Goal: Feedback & Contribution: Submit feedback/report problem

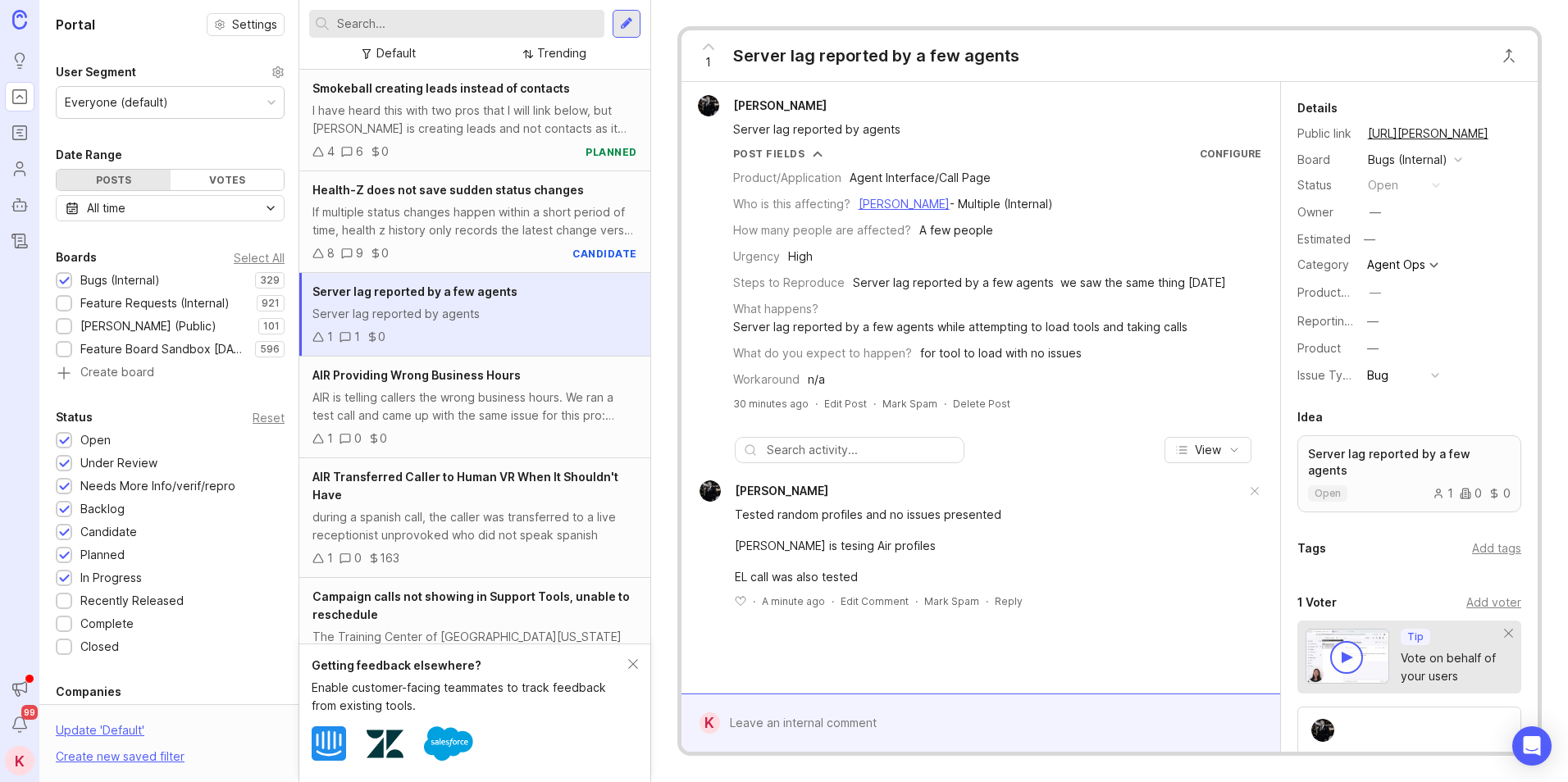
click at [877, 712] on div at bounding box center [992, 723] width 546 height 31
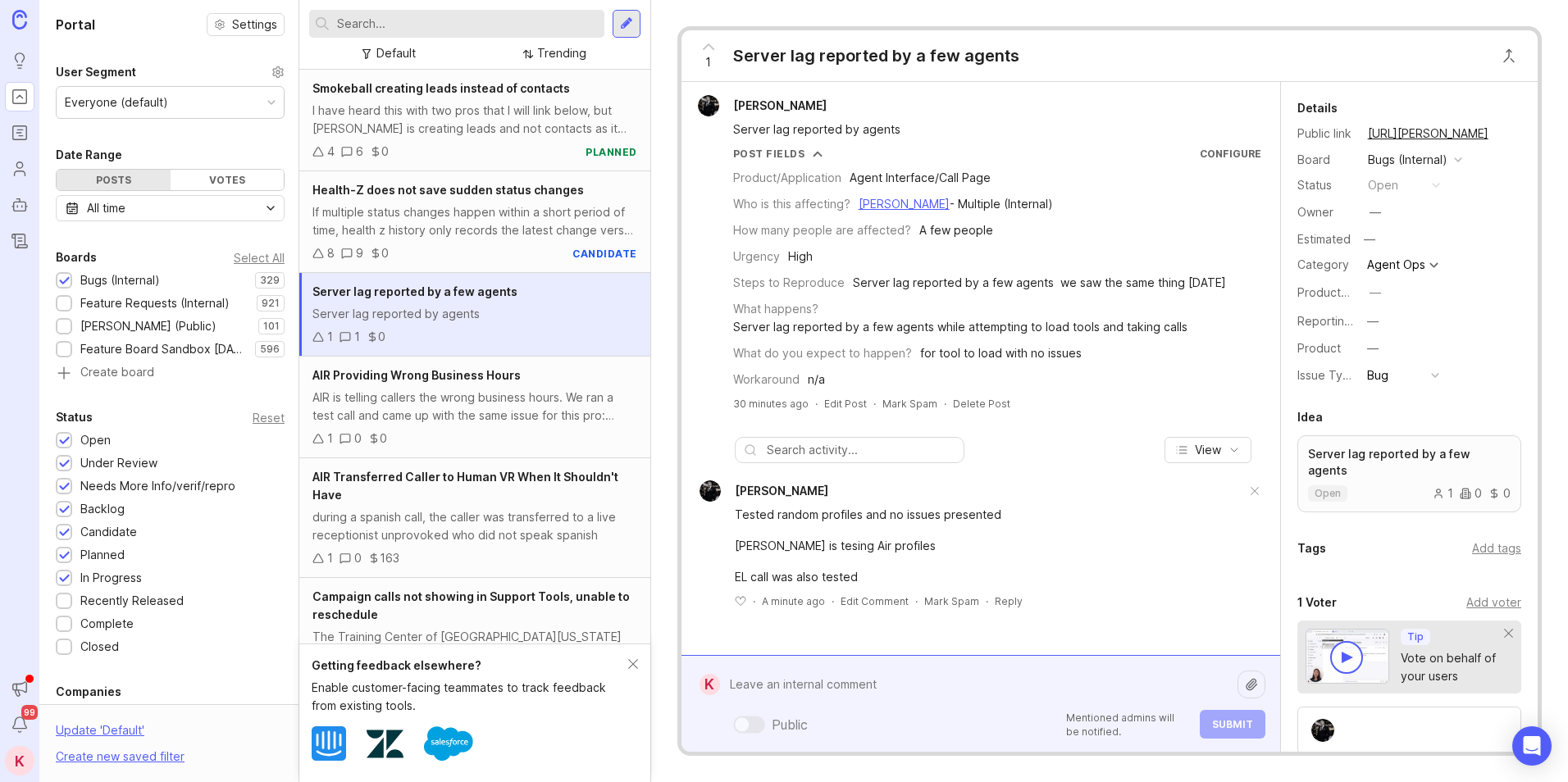
click at [926, 682] on textarea at bounding box center [979, 684] width 518 height 31
click at [834, 685] on textarea at bounding box center [979, 684] width 518 height 31
click at [817, 685] on textarea at bounding box center [979, 684] width 518 height 31
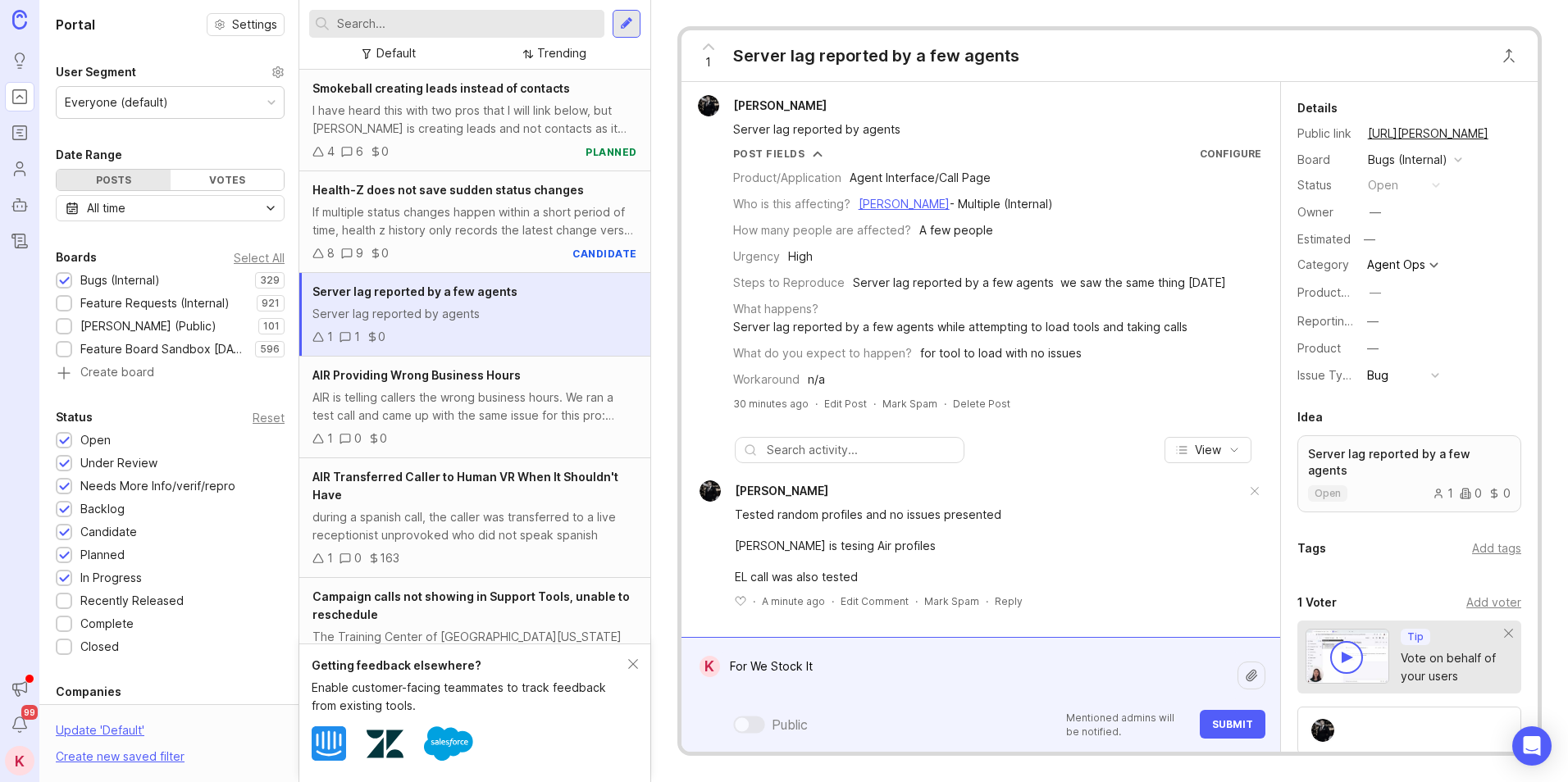
click at [840, 680] on textarea "For We Stock It" at bounding box center [979, 675] width 518 height 49
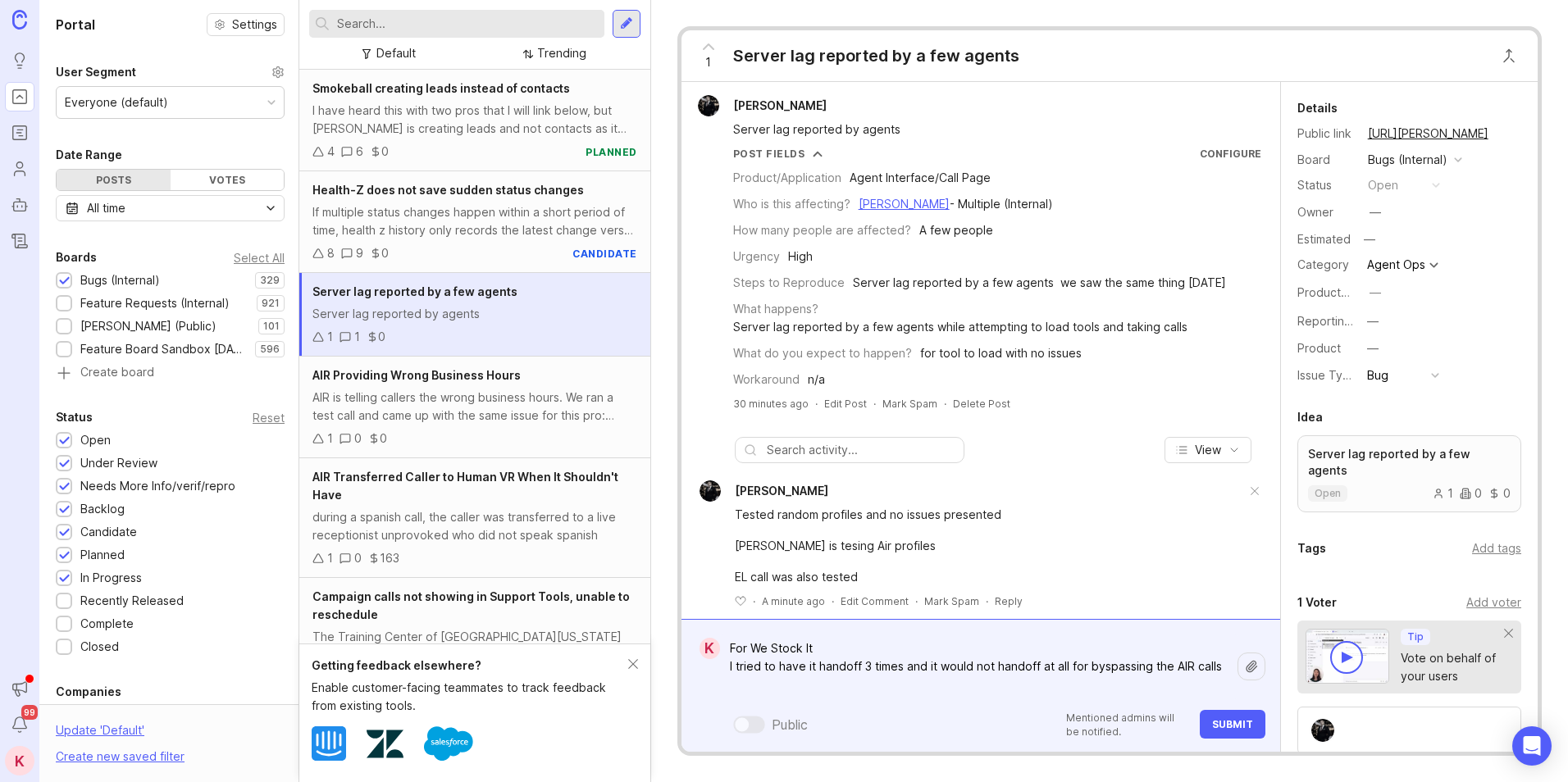
click at [780, 688] on textarea "For We Stock It I tried to have it handoff 3 times and it would not handoff at …" at bounding box center [979, 667] width 518 height 68
click at [1231, 670] on textarea "For We Stock It I tried to have it handoff 3 times and it would not handoff at …" at bounding box center [979, 667] width 518 height 68
paste textarea "[URL][PERSON_NAME]"
click at [1186, 681] on textarea "For We Stock It I tried to have it handoff 3 times and it would not handoff at …" at bounding box center [979, 667] width 518 height 68
paste textarea "[URL][PERSON_NAME]"
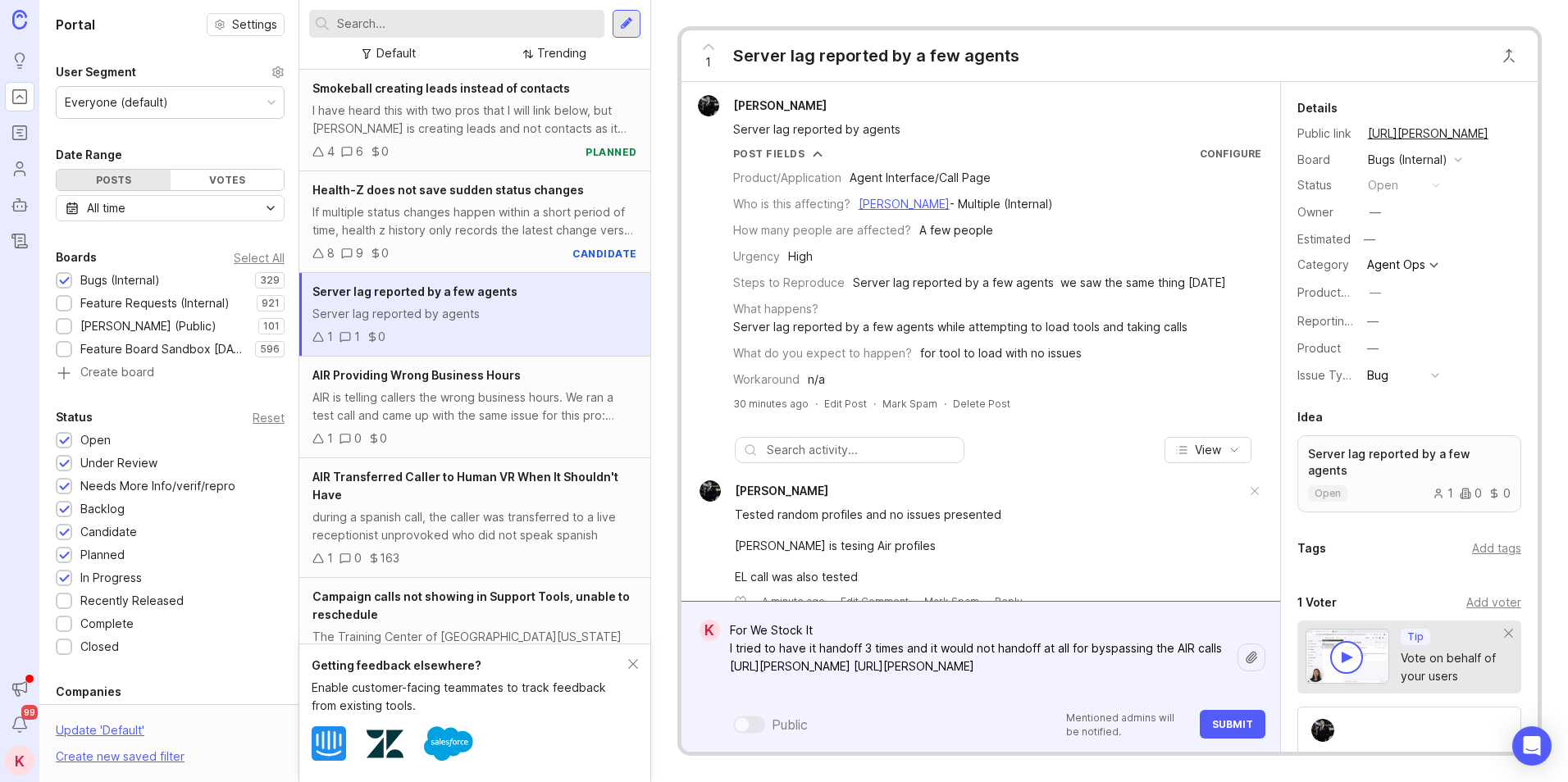
click at [1189, 677] on textarea "For We Stock It I tried to have it handoff 3 times and it would not handoff at …" at bounding box center [979, 657] width 518 height 85
paste textarea "[URL][PERSON_NAME]"
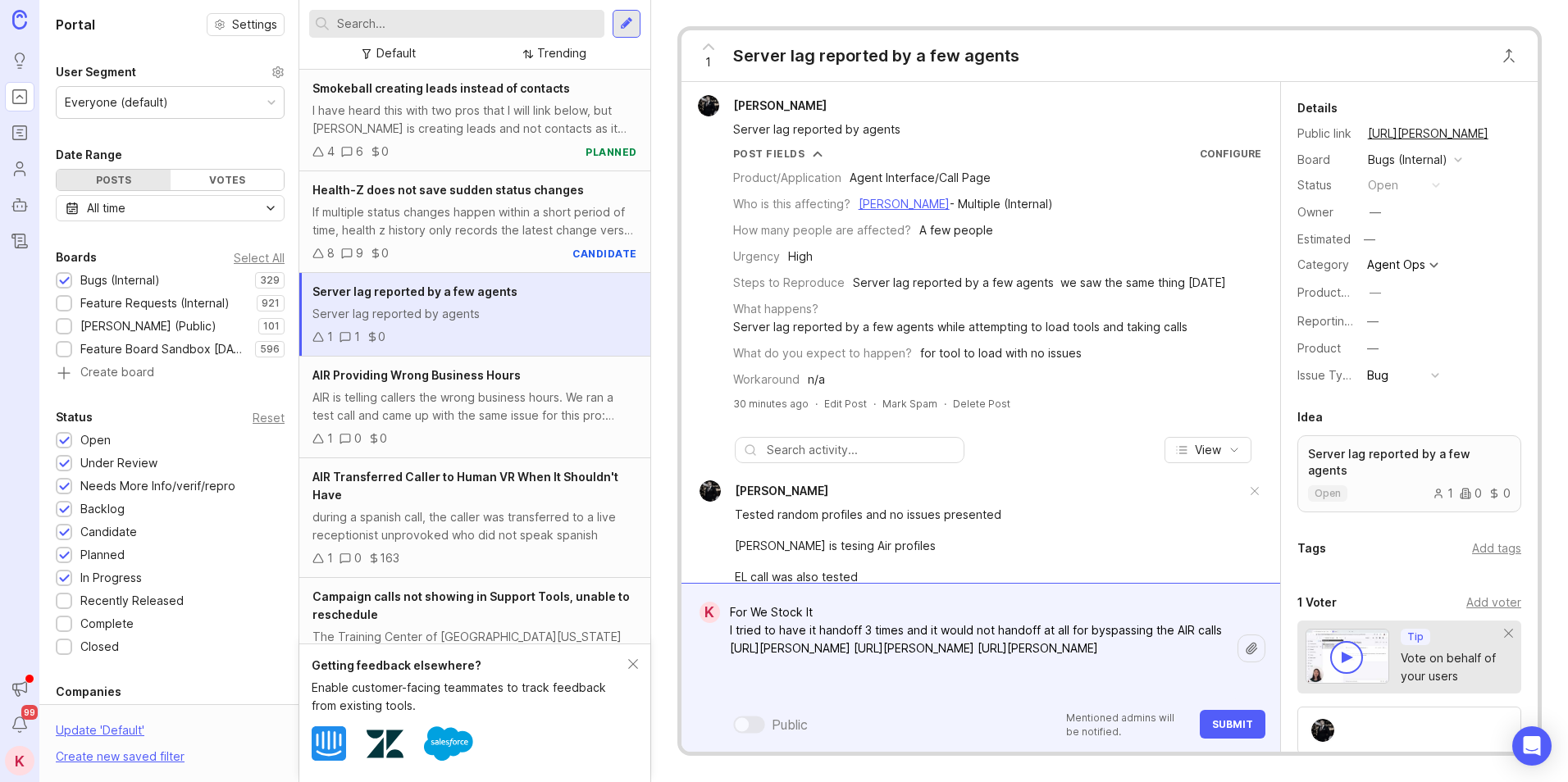
drag, startPoint x: 1568, startPoint y: 516, endPoint x: 1134, endPoint y: 624, distance: 447.2
click at [729, 627] on textarea "For We Stock It I tried to have it handoff 3 times and it would not handoff at …" at bounding box center [979, 649] width 518 height 103
click at [1186, 689] on textarea "For We Stock It I tried to have it handoff 3 times and it would not handoff at …" at bounding box center [979, 649] width 518 height 103
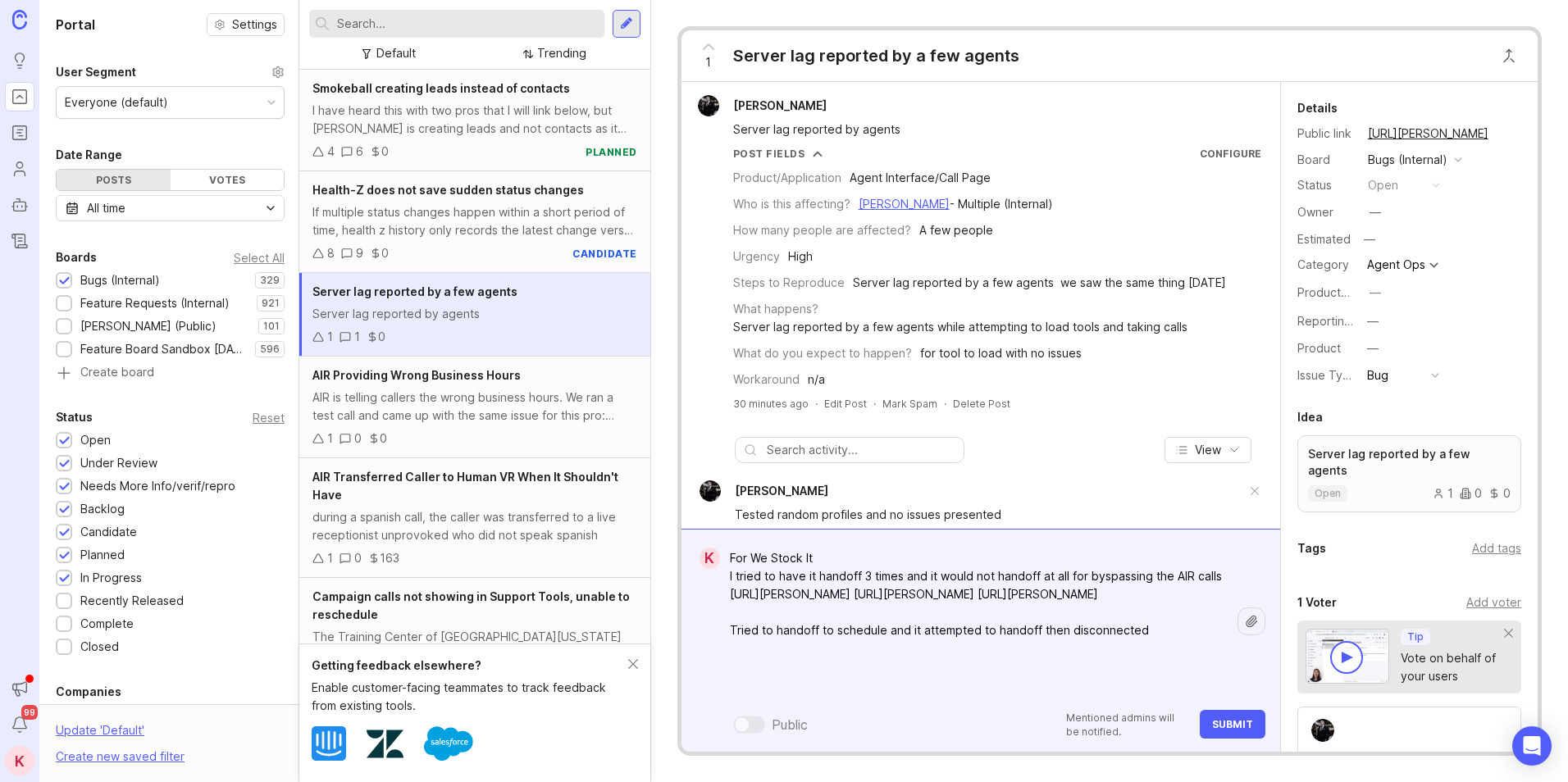
paste textarea "[URL][PERSON_NAME]"
drag, startPoint x: 729, startPoint y: 574, endPoint x: 1234, endPoint y: 572, distance: 505.0
click at [1234, 572] on textarea "For We Stock It I tried to have it handoff 3 times and it would not handoff at …" at bounding box center [979, 621] width 518 height 157
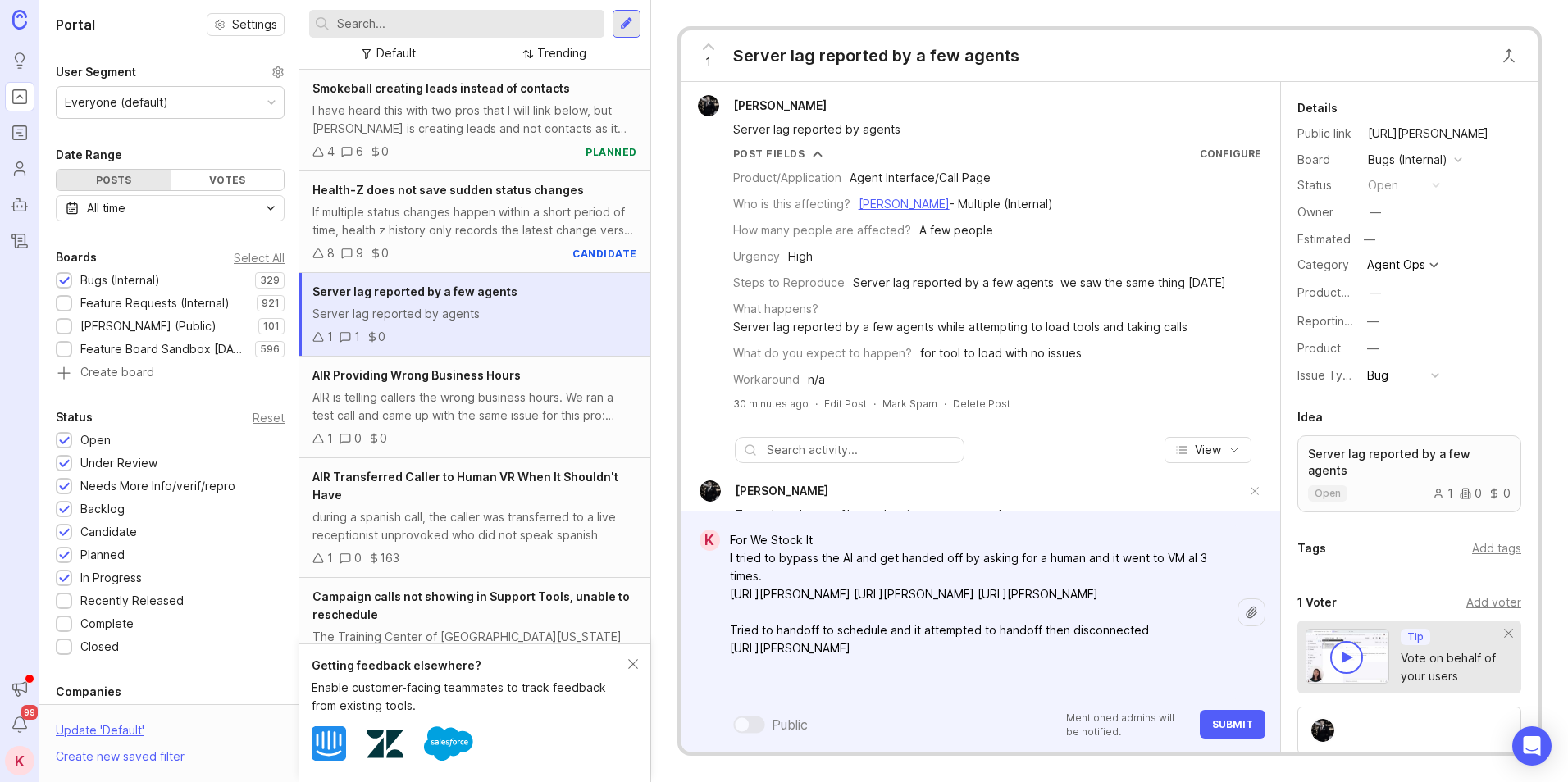
type textarea "For We Stock It I tried to bypass the AI and get handed off by asking for a hum…"
click at [1215, 724] on span "Submit" at bounding box center [1233, 725] width 41 height 12
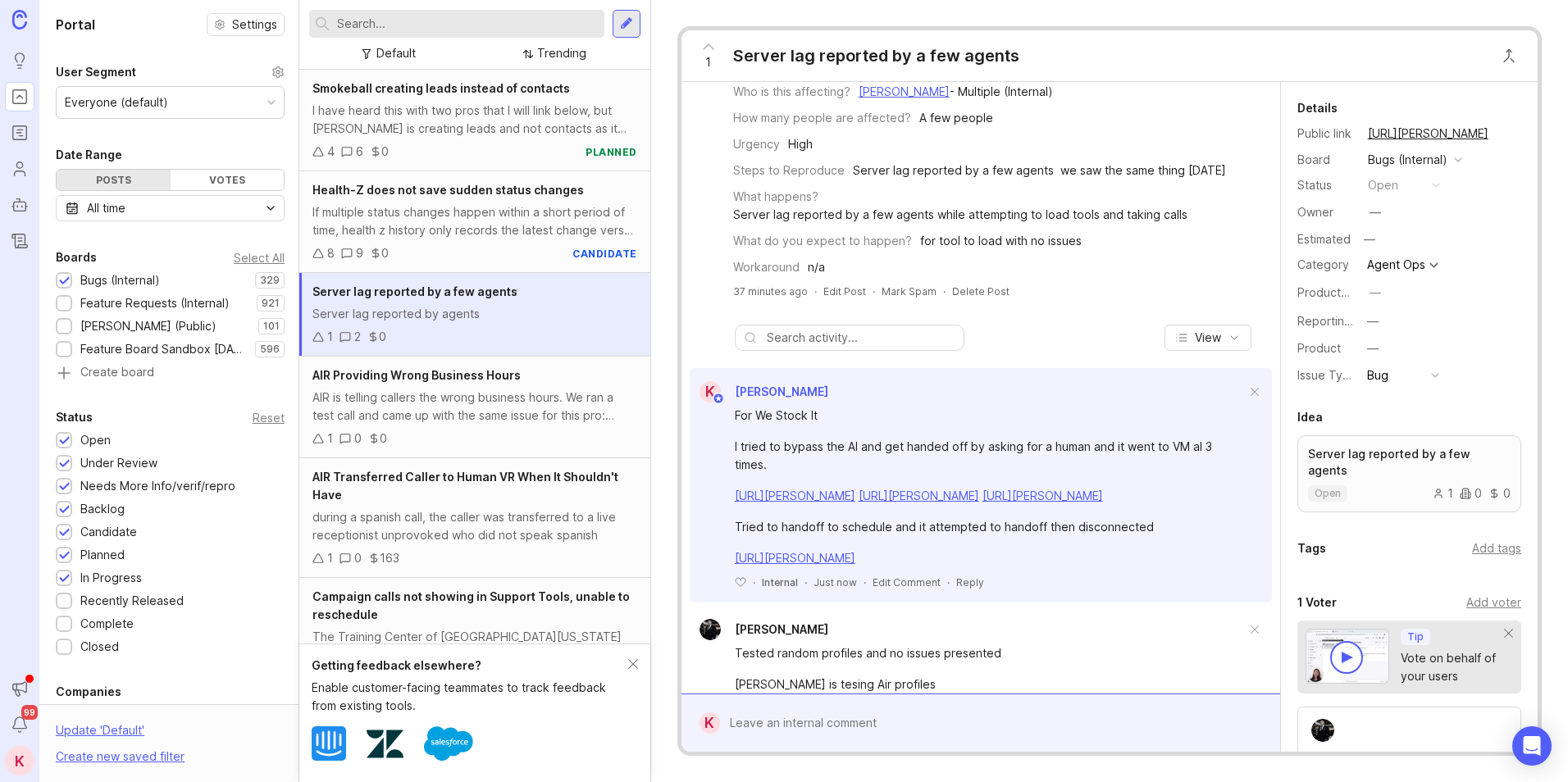
scroll to position [228, 0]
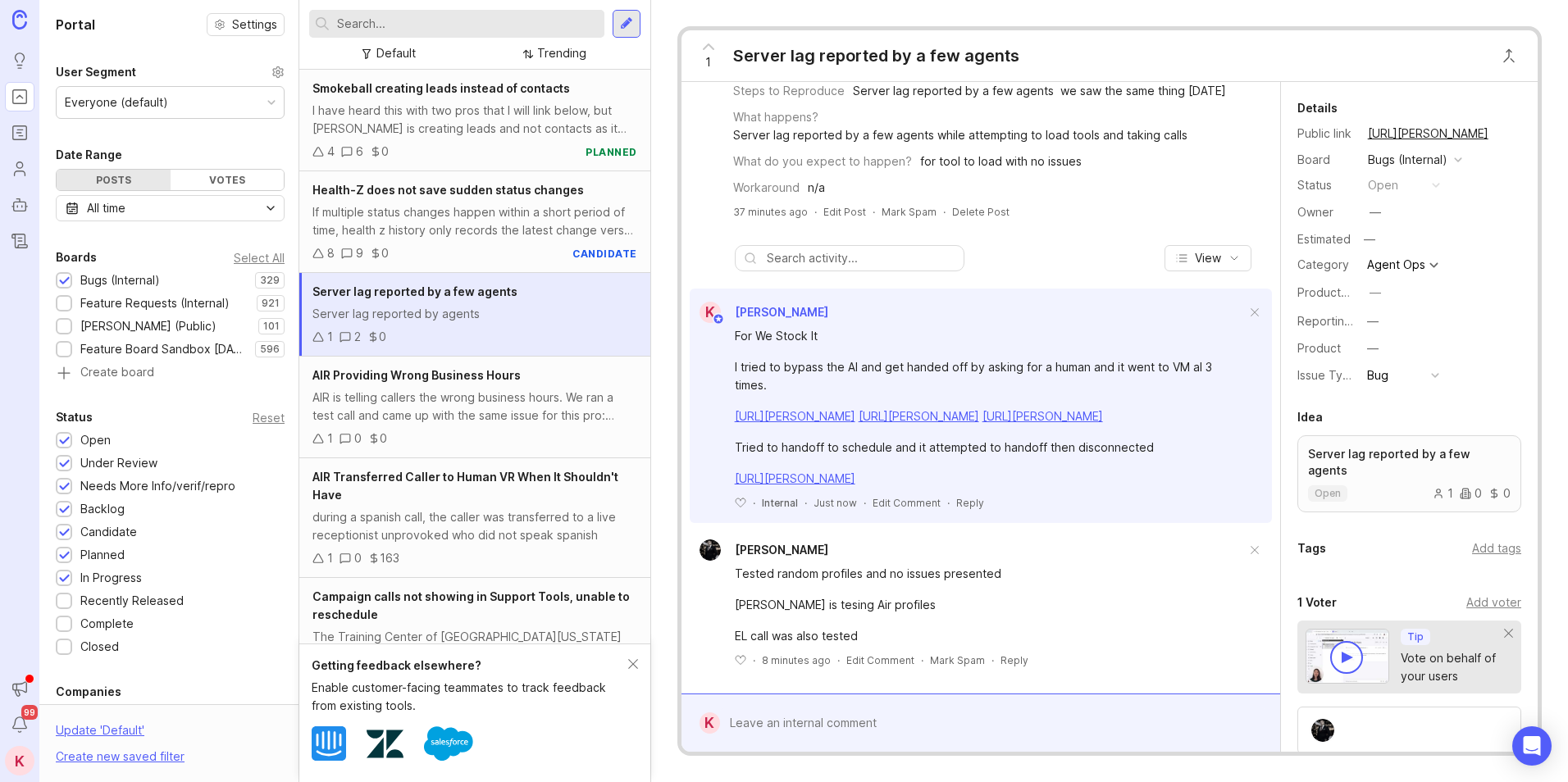
click at [1118, 674] on div "K [PERSON_NAME] For We Stock It I tried to bypass the AI and get handed off by …" at bounding box center [981, 489] width 599 height 409
drag, startPoint x: 1154, startPoint y: 484, endPoint x: 729, endPoint y: 334, distance: 450.7
click at [729, 334] on div "For We Stock It I tried to bypass the AI and get handed off by asking for a hum…" at bounding box center [981, 416] width 582 height 187
drag, startPoint x: 729, startPoint y: 334, endPoint x: 749, endPoint y: 334, distance: 20.0
copy div "I tried to bypass the AI and get handed off by asking for a human and it went t…"
